Goal: Task Accomplishment & Management: Manage account settings

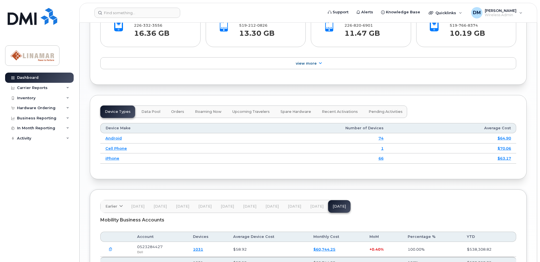
scroll to position [453, 0]
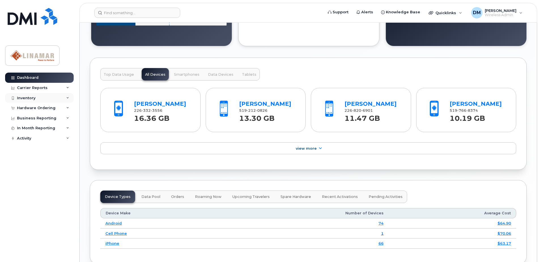
click at [33, 98] on div "Inventory" at bounding box center [26, 98] width 18 height 5
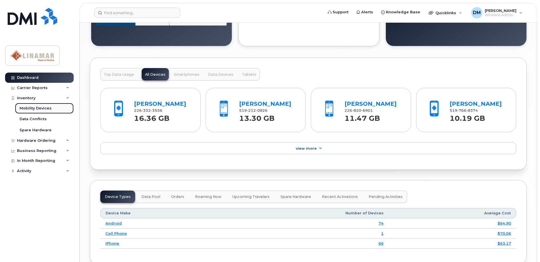
click at [30, 109] on div "Mobility Devices" at bounding box center [36, 108] width 32 height 5
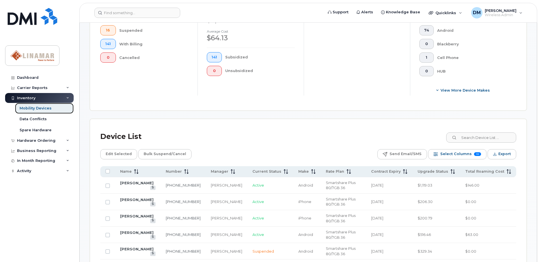
scroll to position [170, 0]
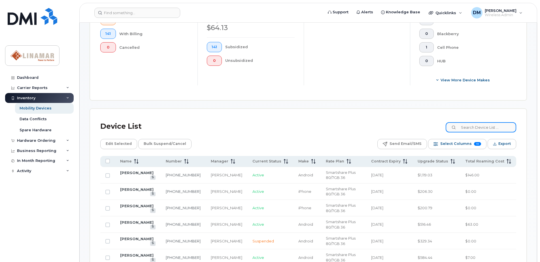
click at [490, 128] on input at bounding box center [481, 127] width 71 height 10
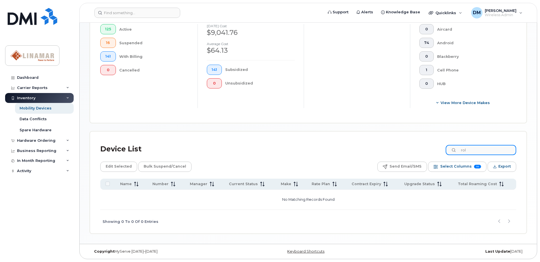
scroll to position [147, 0]
type input "r"
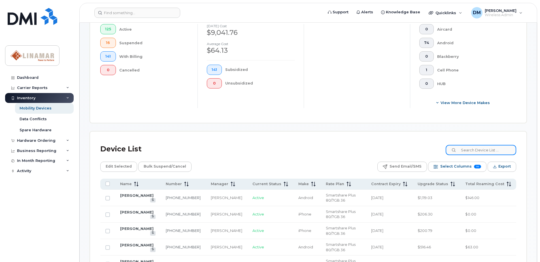
scroll to position [170, 0]
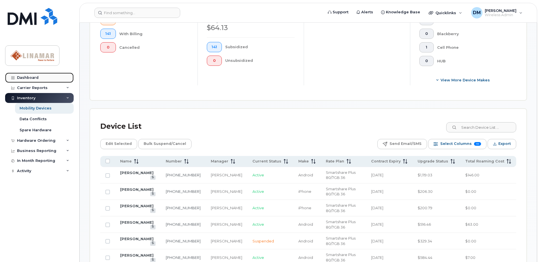
click at [35, 76] on div "Dashboard" at bounding box center [28, 77] width 22 height 5
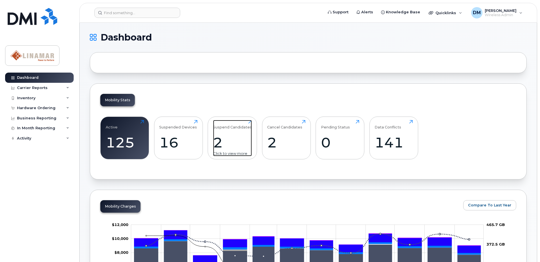
click at [241, 126] on div "Suspend Candidates" at bounding box center [232, 124] width 39 height 9
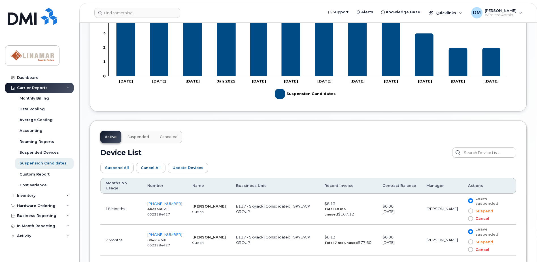
scroll to position [226, 0]
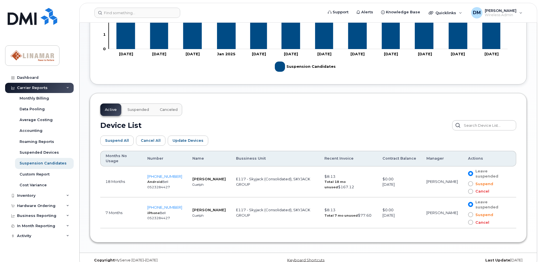
click at [472, 181] on span at bounding box center [470, 183] width 5 height 5
click at [463, 184] on input "Suspend" at bounding box center [463, 184] width 0 height 0
click at [471, 212] on span at bounding box center [470, 214] width 5 height 5
click at [463, 215] on input "Suspend" at bounding box center [463, 215] width 0 height 0
click at [192, 140] on span "Update Devices" at bounding box center [188, 140] width 31 height 5
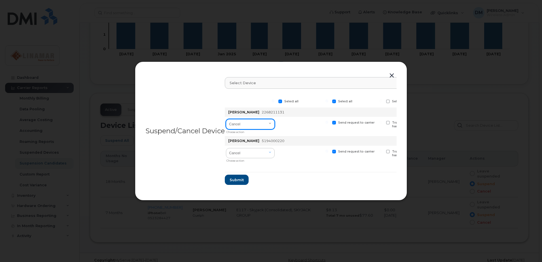
click at [271, 123] on select "Cancel Suspend - Extend Suspension Suspend - Reduced Rate Suspend - Full Rate S…" at bounding box center [250, 124] width 49 height 10
select select "[object Object]"
click at [226, 119] on select "Cancel Suspend - Extend Suspension Suspend - Reduced Rate Suspend - Full Rate S…" at bounding box center [250, 124] width 49 height 10
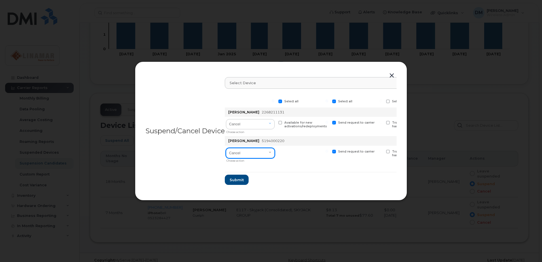
click at [257, 155] on select "Cancel Suspend - Extend Suspension Suspend - Reduced Rate Suspend - Full Rate S…" at bounding box center [250, 153] width 49 height 10
select select "[object Object]"
click at [226, 148] on select "Cancel Suspend - Extend Suspension Suspend - Reduced Rate Suspend - Full Rate S…" at bounding box center [250, 153] width 49 height 10
click at [238, 181] on span "Submit" at bounding box center [236, 179] width 14 height 5
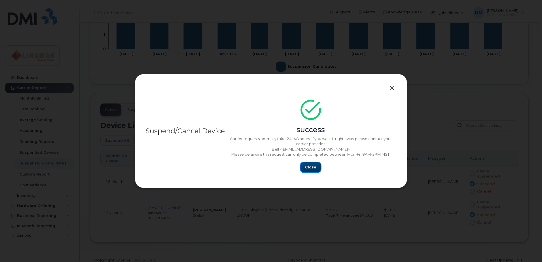
click at [313, 167] on span "Close" at bounding box center [310, 166] width 11 height 5
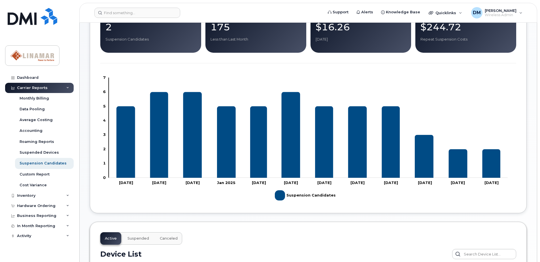
scroll to position [0, 0]
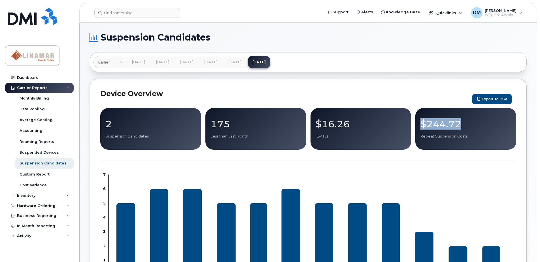
drag, startPoint x: 421, startPoint y: 124, endPoint x: 471, endPoint y: 124, distance: 50.2
click at [471, 124] on p "$244.72" at bounding box center [466, 124] width 91 height 10
drag, startPoint x: 463, startPoint y: 123, endPoint x: 423, endPoint y: 125, distance: 40.9
click at [423, 125] on p "$244.72" at bounding box center [466, 124] width 91 height 10
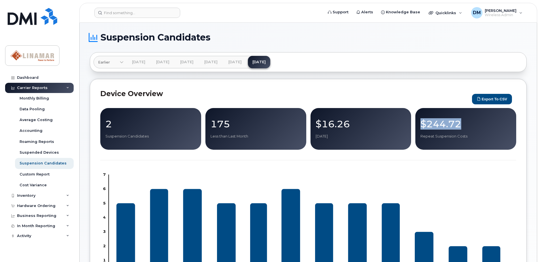
drag, startPoint x: 423, startPoint y: 125, endPoint x: 432, endPoint y: 125, distance: 9.4
click at [432, 125] on p "$244.72" at bounding box center [466, 124] width 91 height 10
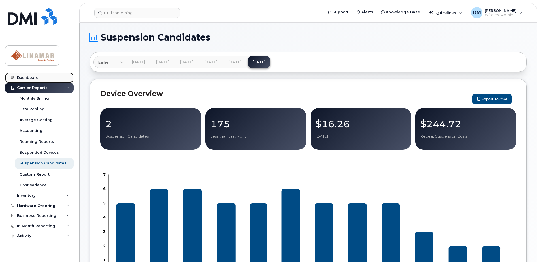
click at [30, 78] on div "Dashboard" at bounding box center [28, 77] width 22 height 5
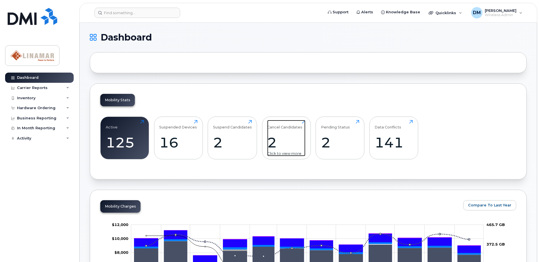
click at [288, 128] on div "Cancel Candidates" at bounding box center [284, 124] width 35 height 9
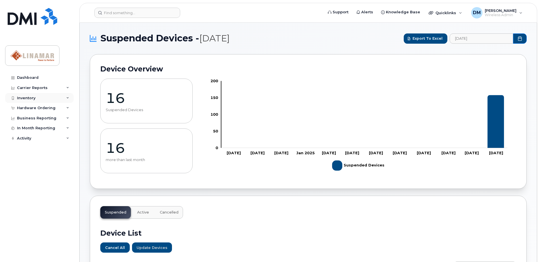
click at [32, 99] on div "Inventory" at bounding box center [26, 98] width 18 height 5
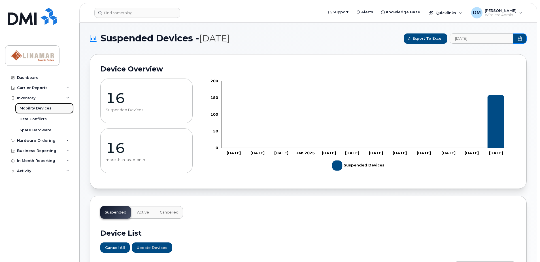
click at [32, 106] on div "Mobility Devices" at bounding box center [36, 108] width 32 height 5
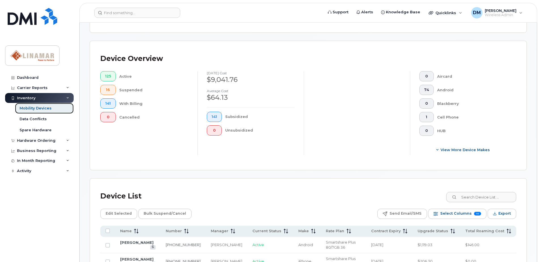
scroll to position [113, 0]
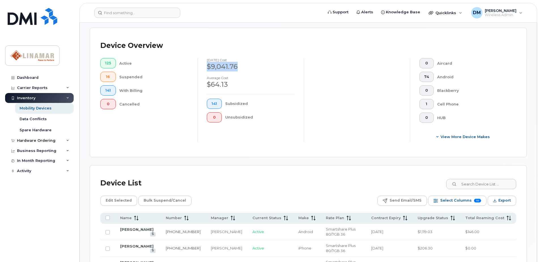
drag, startPoint x: 208, startPoint y: 66, endPoint x: 244, endPoint y: 68, distance: 36.0
click at [244, 68] on div "$9,041.76" at bounding box center [251, 67] width 88 height 10
drag, startPoint x: 207, startPoint y: 84, endPoint x: 239, endPoint y: 84, distance: 32.6
click at [239, 84] on div "$64.13" at bounding box center [251, 85] width 88 height 10
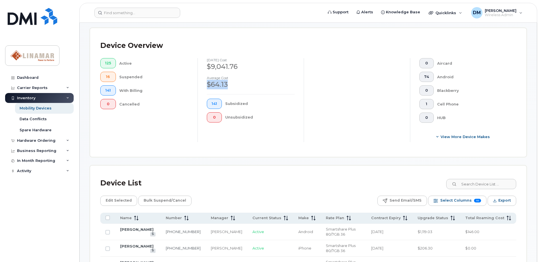
click at [239, 84] on div "$64.13" at bounding box center [251, 85] width 88 height 10
click at [452, 136] on span "View More Device Makes" at bounding box center [465, 136] width 49 height 5
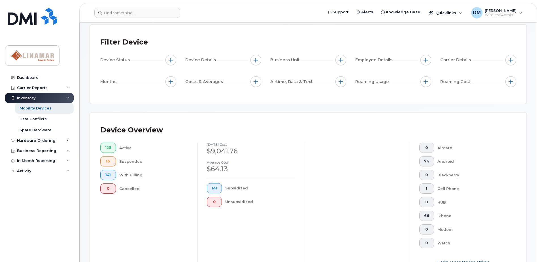
scroll to position [0, 0]
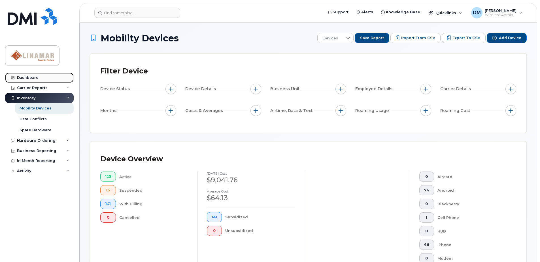
drag, startPoint x: 31, startPoint y: 77, endPoint x: 65, endPoint y: 75, distance: 34.0
click at [31, 77] on div "Dashboard" at bounding box center [28, 77] width 22 height 5
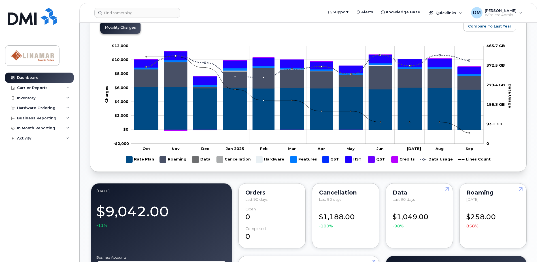
scroll to position [170, 0]
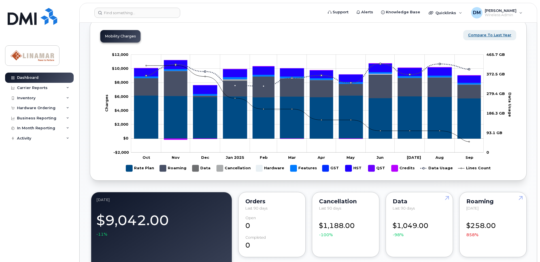
click at [501, 36] on span "Compare To Last Year" at bounding box center [489, 34] width 43 height 5
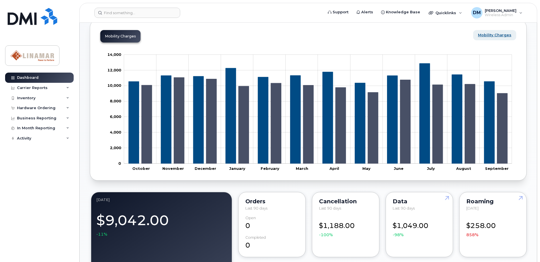
click at [497, 35] on span "Mobility Charges" at bounding box center [494, 34] width 33 height 5
